Goal: Task Accomplishment & Management: Use online tool/utility

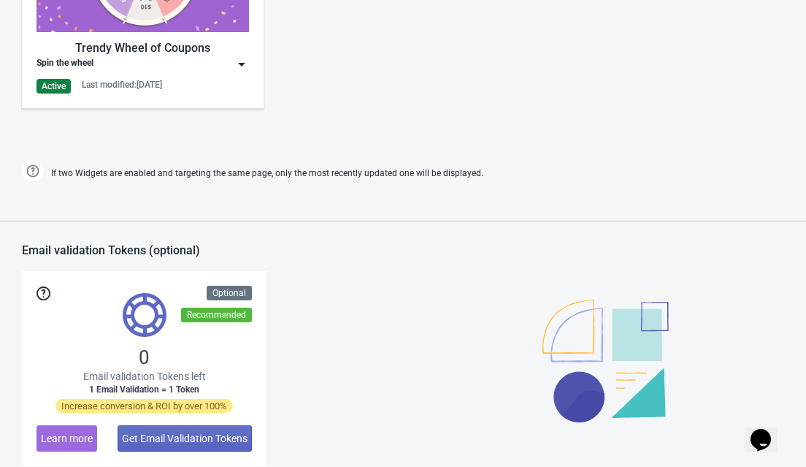
scroll to position [848, 0]
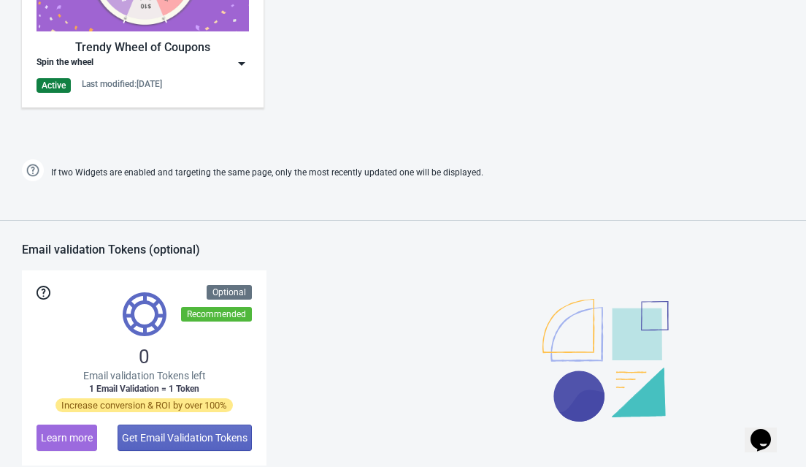
click at [248, 59] on img at bounding box center [241, 63] width 15 height 15
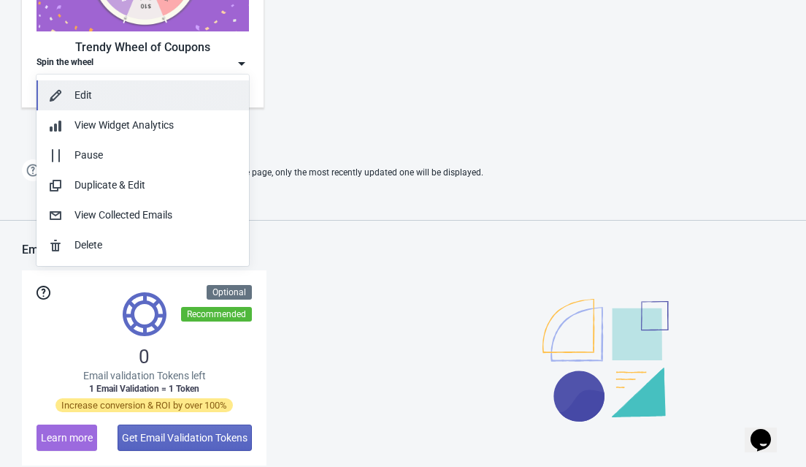
click at [82, 93] on div "Edit" at bounding box center [155, 95] width 163 height 15
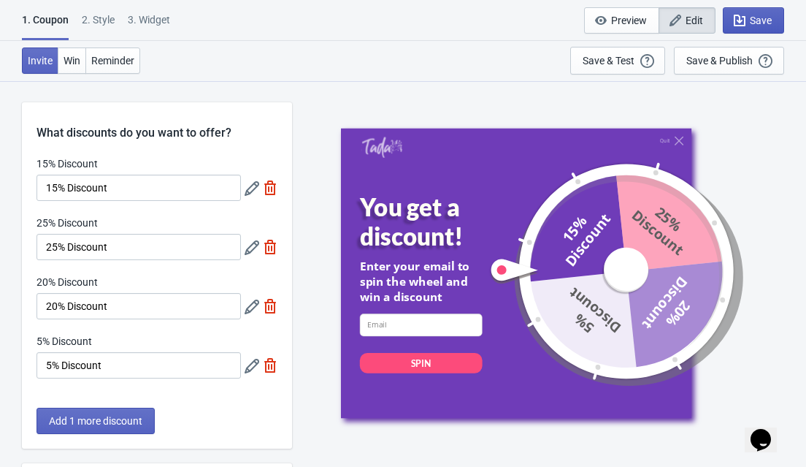
click at [763, 22] on span "Save" at bounding box center [761, 21] width 22 height 12
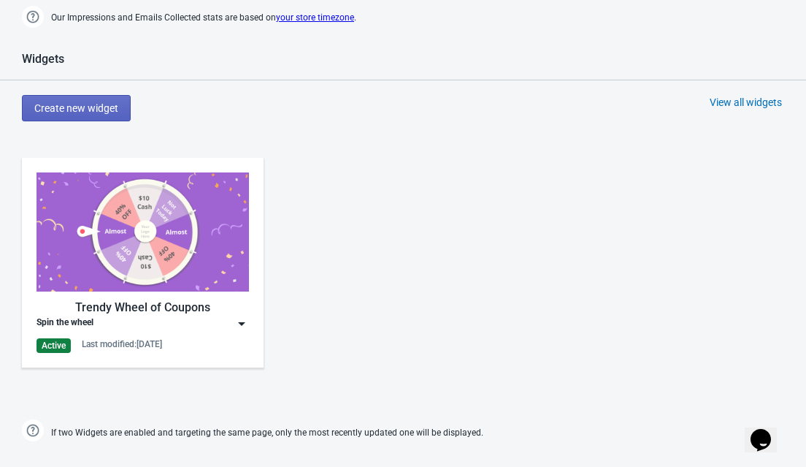
scroll to position [646, 0]
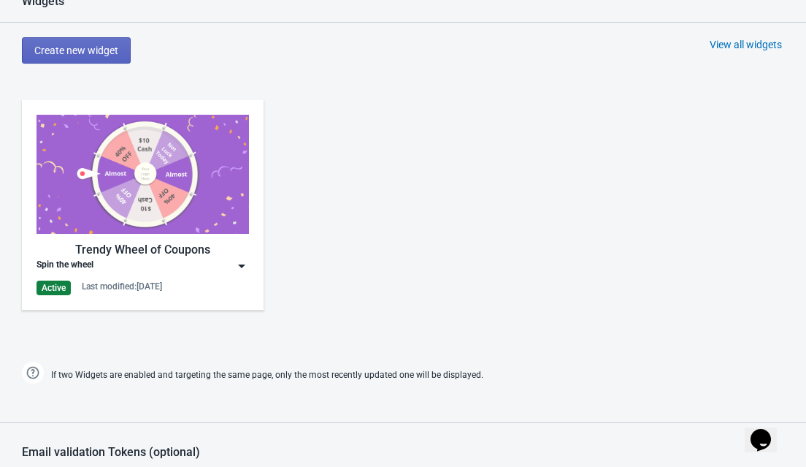
click at [231, 262] on div "Spin the wheel" at bounding box center [143, 265] width 212 height 15
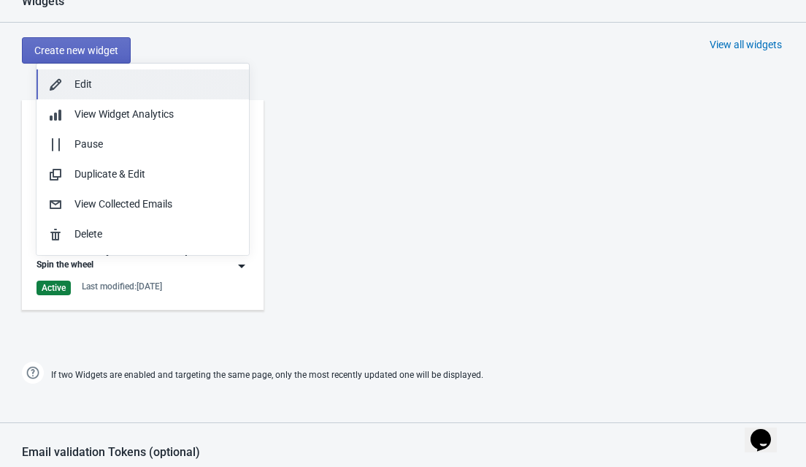
click at [87, 81] on div "Edit" at bounding box center [155, 84] width 163 height 15
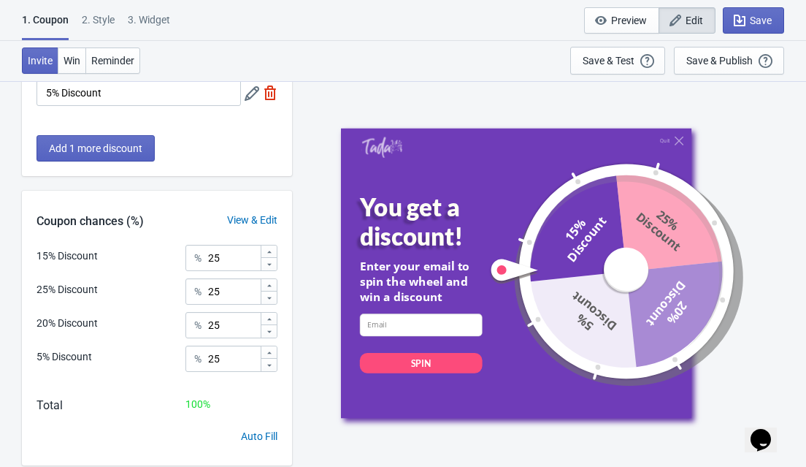
scroll to position [312, 0]
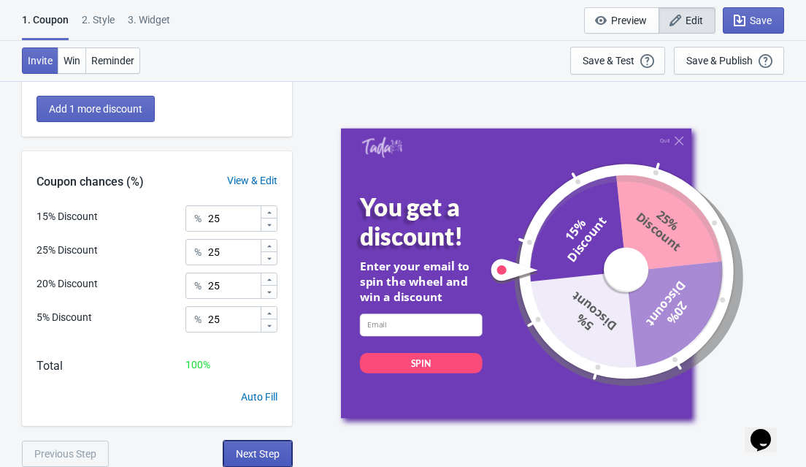
click at [261, 466] on button "Next Step" at bounding box center [257, 453] width 69 height 26
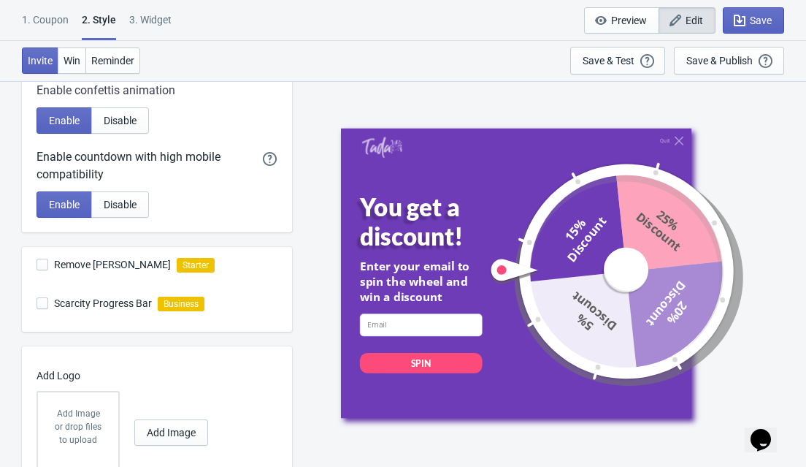
scroll to position [428, 0]
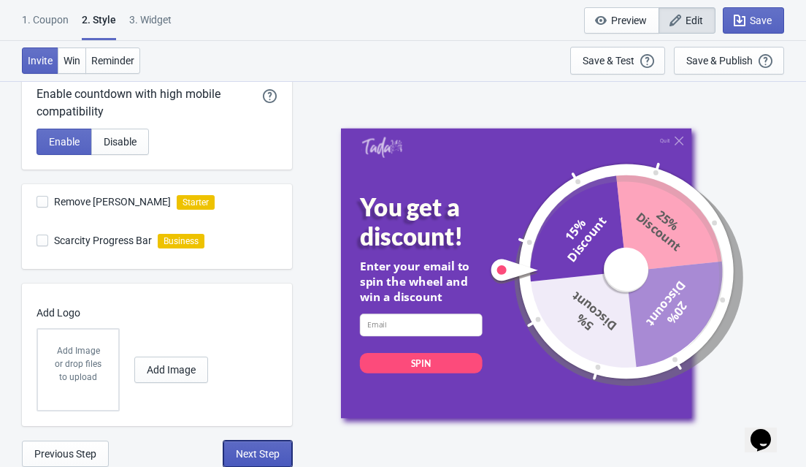
click at [270, 466] on button "Next Step" at bounding box center [257, 453] width 69 height 26
select select "middle_left"
select select "1"
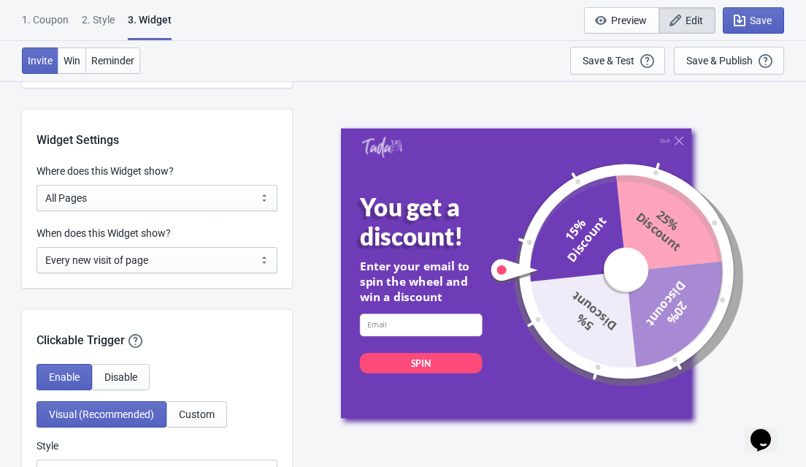
scroll to position [1129, 0]
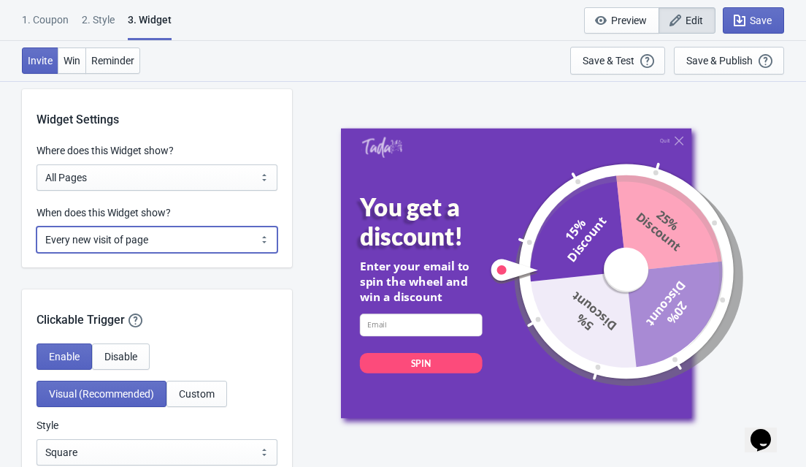
click at [263, 229] on select "Every new visit of page Once every period of time Once per visitor session (Rec…" at bounding box center [157, 239] width 241 height 26
select select "once"
click at [37, 226] on select "Every new visit of page Once every period of time Once per visitor session (Rec…" at bounding box center [157, 239] width 241 height 26
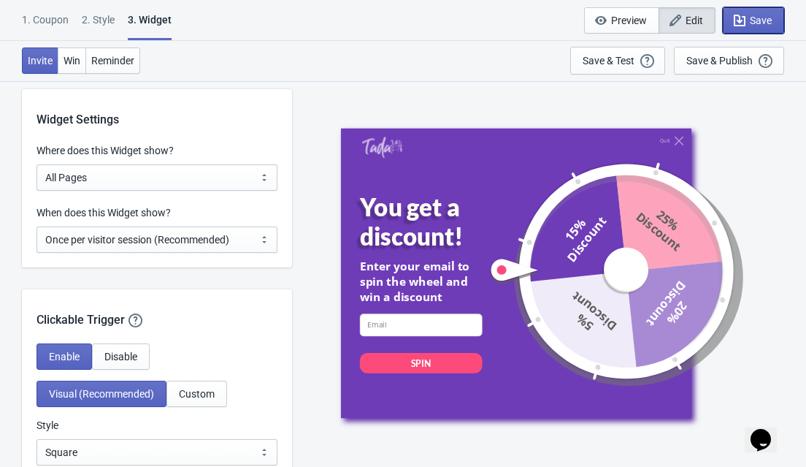
drag, startPoint x: 750, startPoint y: 27, endPoint x: 756, endPoint y: 34, distance: 8.8
click at [750, 27] on span "Save" at bounding box center [753, 20] width 37 height 15
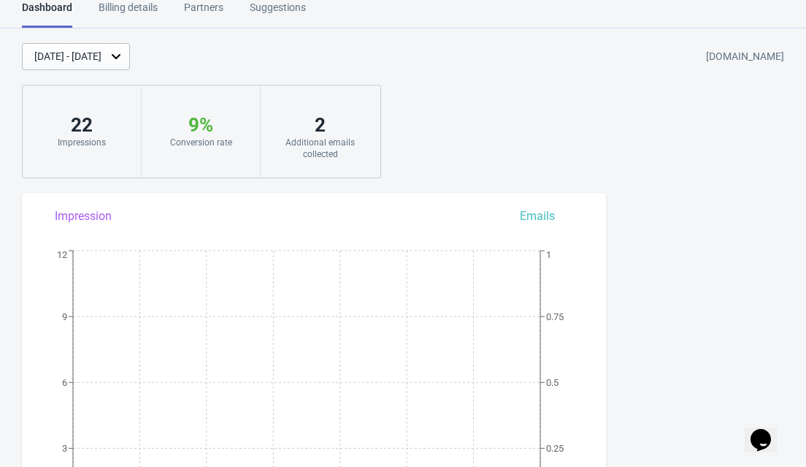
scroll to position [1063, 0]
